Goal: Information Seeking & Learning: Understand process/instructions

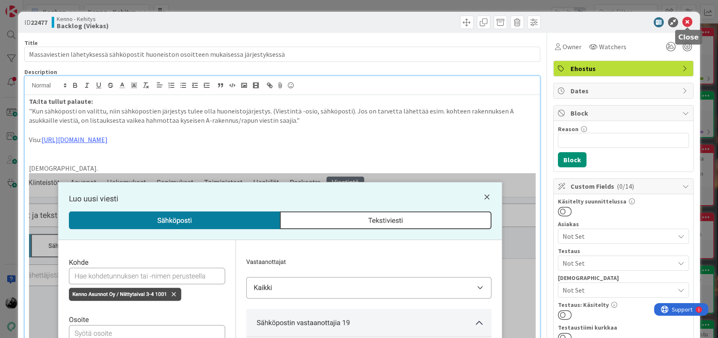
click at [687, 23] on icon at bounding box center [687, 22] width 10 height 10
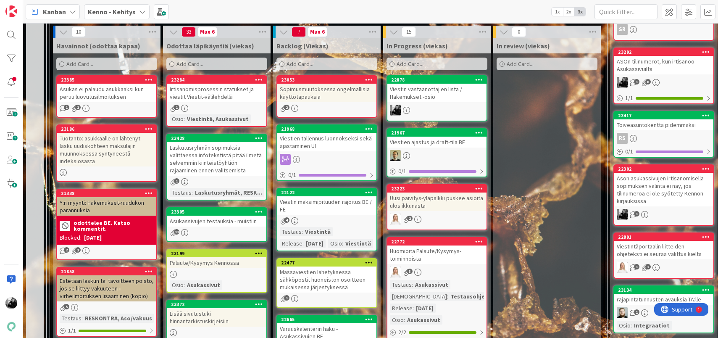
click at [463, 95] on div "Viestin vastaanottajien lista / Hakemukset -osio" at bounding box center [436, 93] width 99 height 18
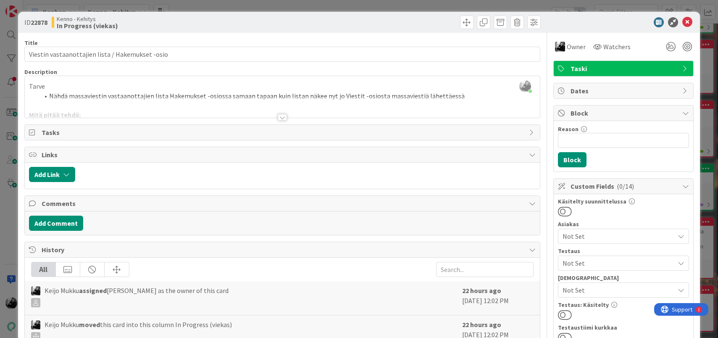
click at [284, 119] on div at bounding box center [282, 117] width 9 height 7
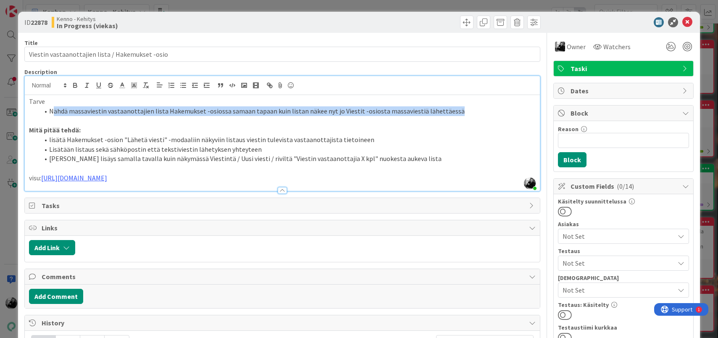
drag, startPoint x: 450, startPoint y: 111, endPoint x: 52, endPoint y: 106, distance: 398.0
click at [52, 106] on li "Nähdä massaviestin vastaanottajien lista Hakemukset -osiossa samaan tapaan kuin…" at bounding box center [287, 111] width 497 height 10
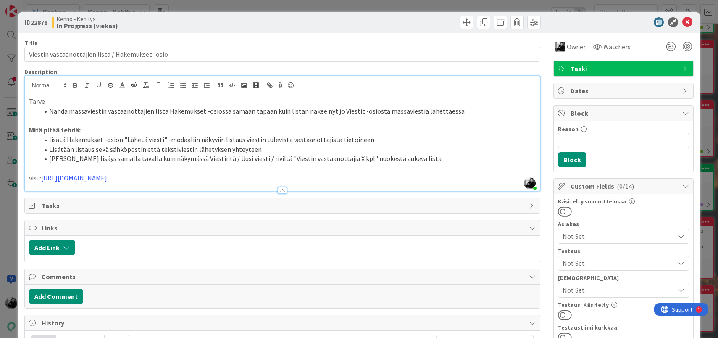
click at [124, 121] on p at bounding box center [282, 121] width 507 height 10
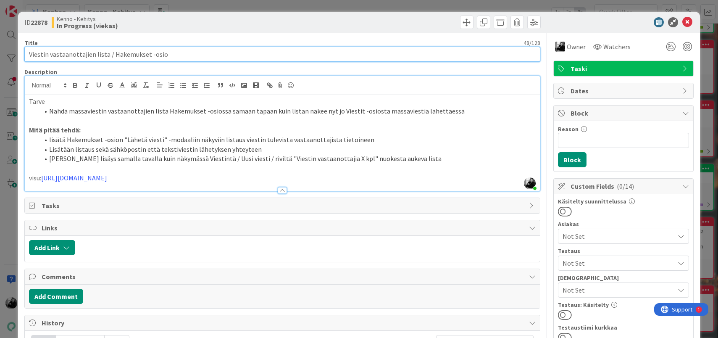
drag, startPoint x: 173, startPoint y: 55, endPoint x: 0, endPoint y: 66, distance: 173.0
click at [0, 66] on div "ID 22878 Kenno - Kehitys In Progress (viekas) Title 48 / 128 Viestin vastaanott…" at bounding box center [359, 169] width 718 height 338
click at [174, 50] on input "Viestin vastaanottajien lista / Hakemukset -osio" at bounding box center [282, 54] width 516 height 15
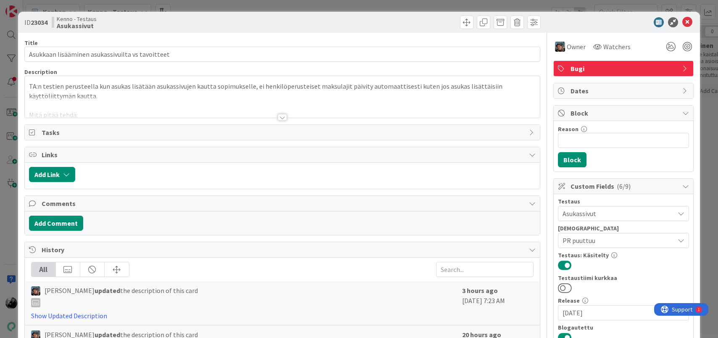
click at [284, 118] on div at bounding box center [282, 117] width 9 height 7
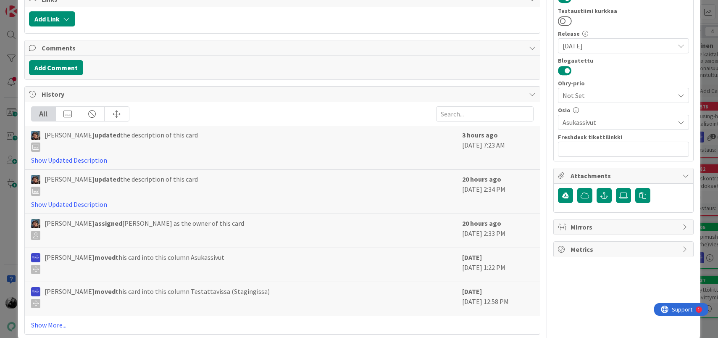
scroll to position [282, 0]
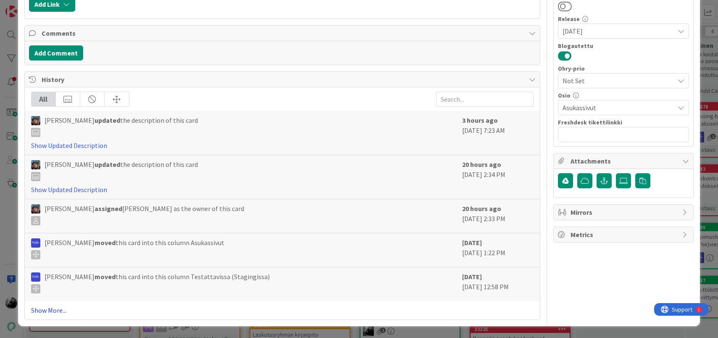
click at [49, 308] on link "Show More..." at bounding box center [282, 310] width 503 height 10
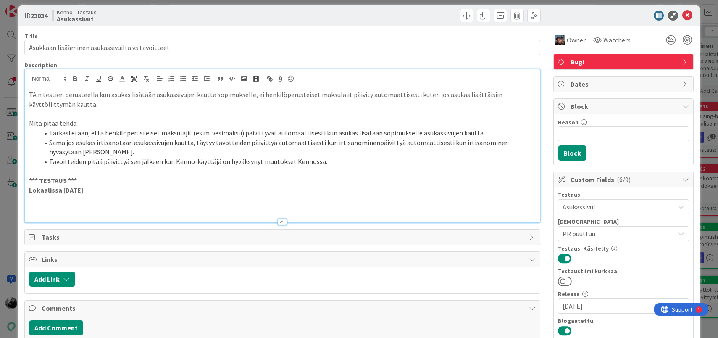
scroll to position [0, 0]
